Goal: Task Accomplishment & Management: Use online tool/utility

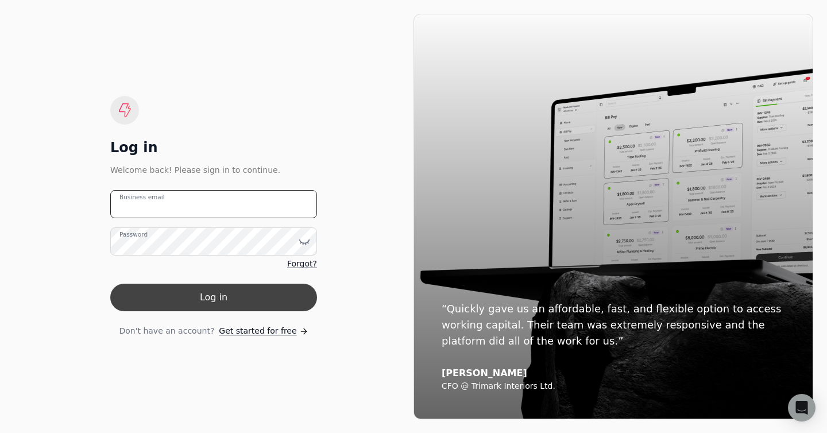
type email "[EMAIL_ADDRESS][DOMAIN_NAME]"
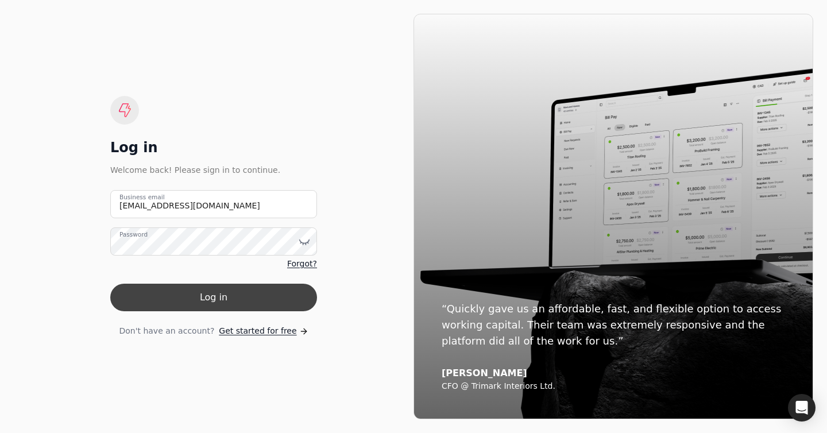
click at [187, 288] on button "Log in" at bounding box center [213, 298] width 207 height 28
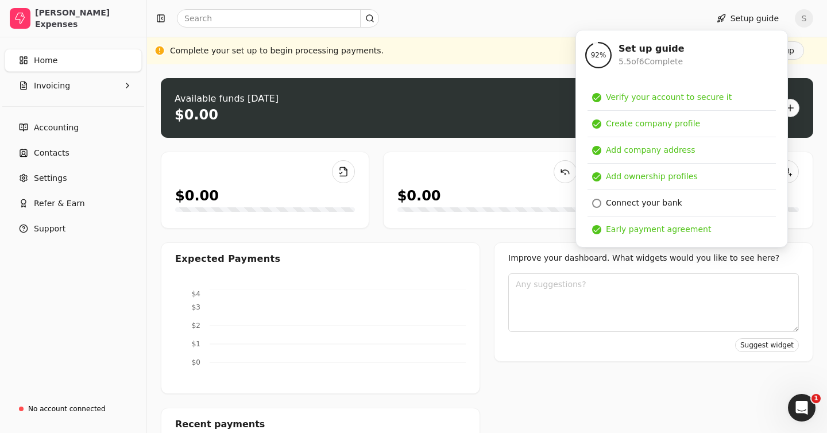
click at [554, 30] on div "Setup guide S" at bounding box center [487, 18] width 680 height 37
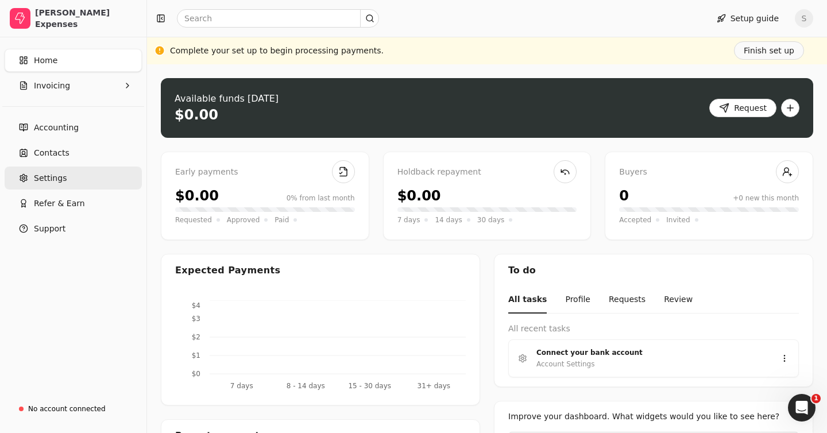
click at [75, 182] on link "Settings" at bounding box center [73, 178] width 137 height 23
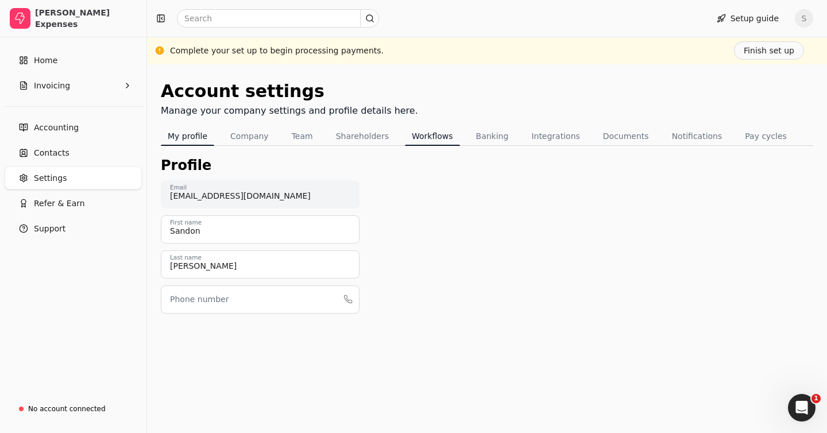
click at [418, 135] on button "Workflows" at bounding box center [432, 136] width 55 height 18
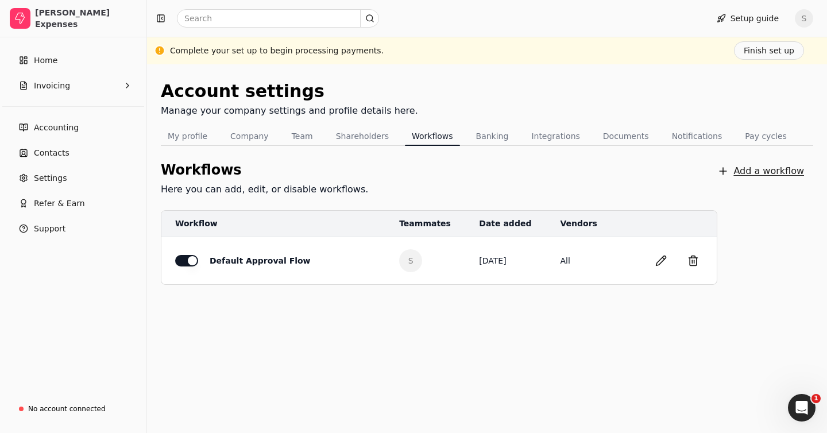
click at [751, 169] on button "Add a workflow" at bounding box center [760, 171] width 105 height 23
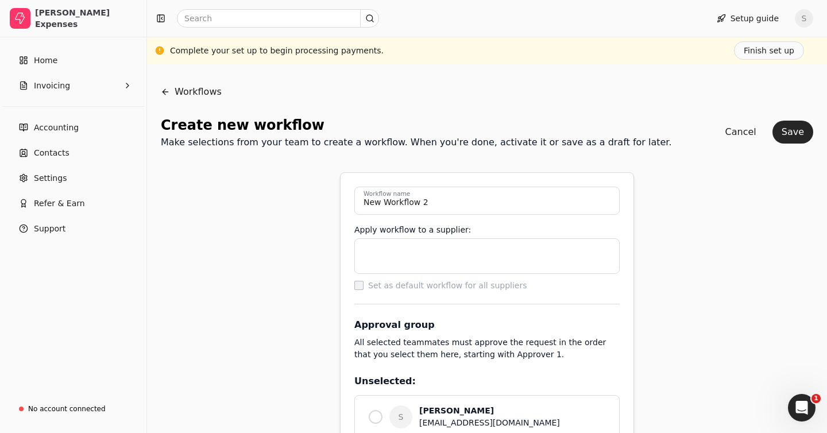
scroll to position [71, 0]
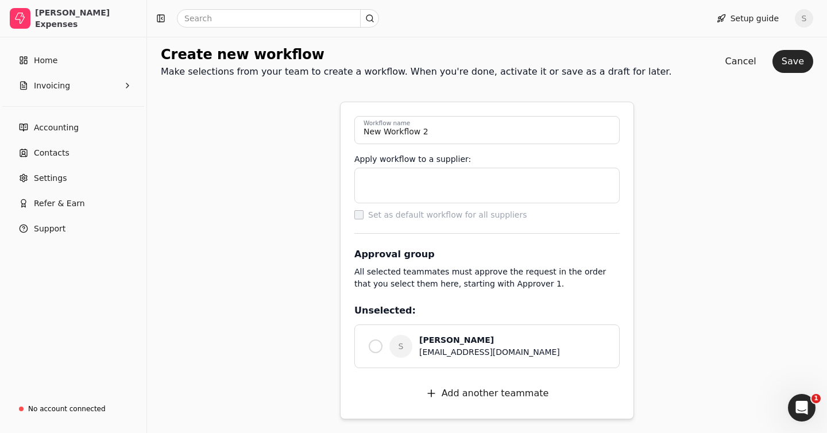
click at [530, 166] on div "Apply workflow to a supplier:" at bounding box center [486, 178] width 265 height 50
click at [505, 194] on input at bounding box center [487, 185] width 248 height 23
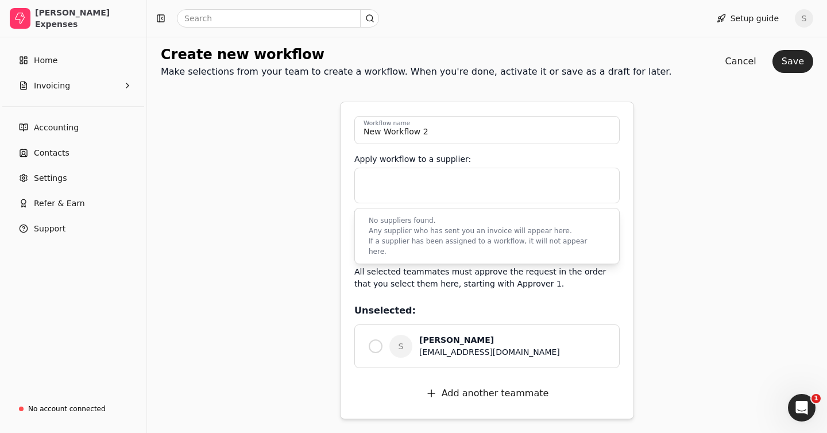
click at [674, 156] on div "Workflows Create new workflow Make selections from your team to create a workfl…" at bounding box center [487, 213] width 652 height 412
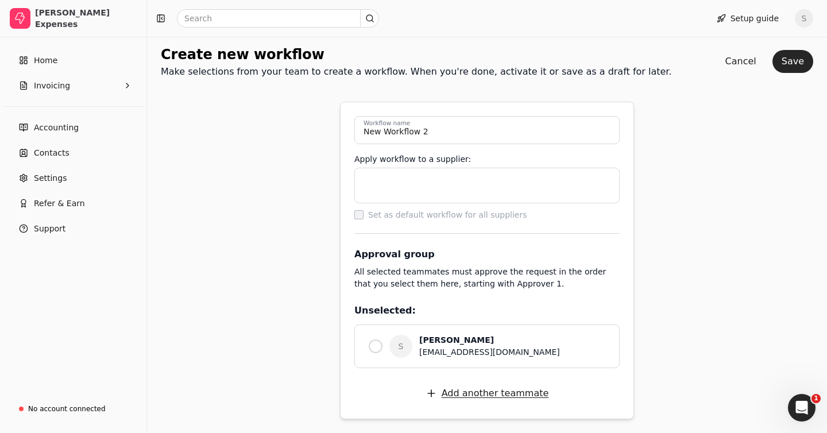
click at [515, 385] on button "Add another teammate" at bounding box center [487, 393] width 142 height 23
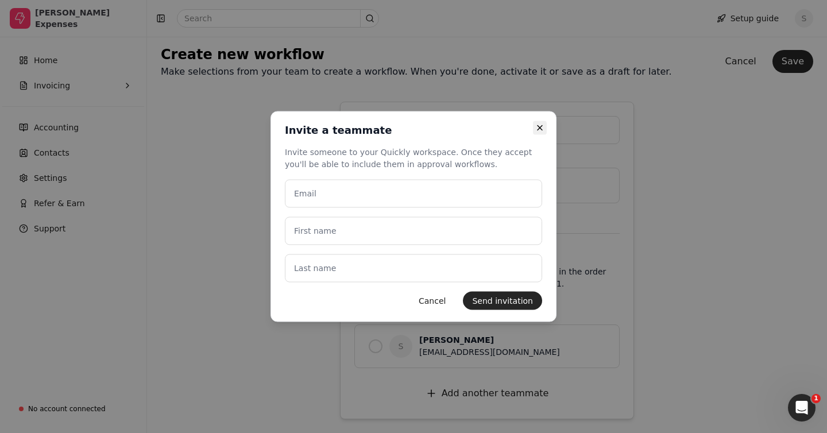
click at [546, 130] on button "Close" at bounding box center [540, 128] width 14 height 14
